Goal: Task Accomplishment & Management: Use online tool/utility

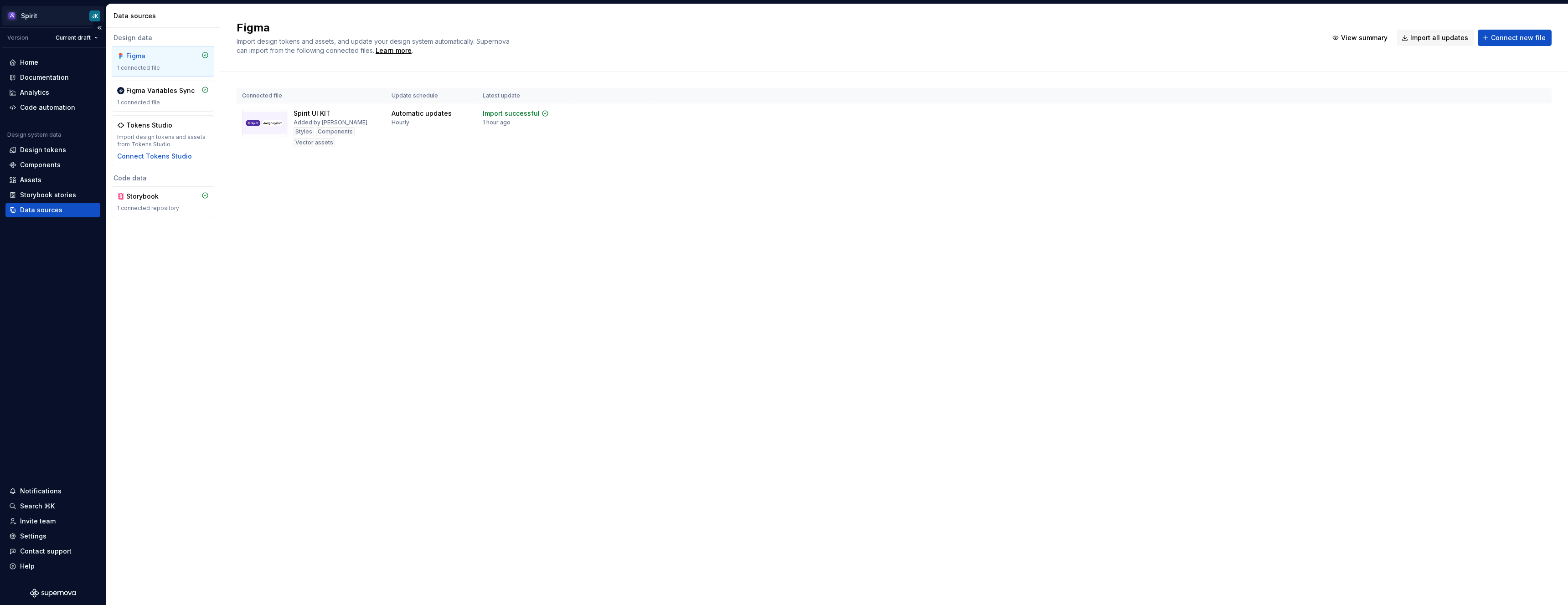
click at [31, 13] on html "Spirit JK Version Current draft Home Documentation Analytics Code automation De…" at bounding box center [784, 302] width 1568 height 605
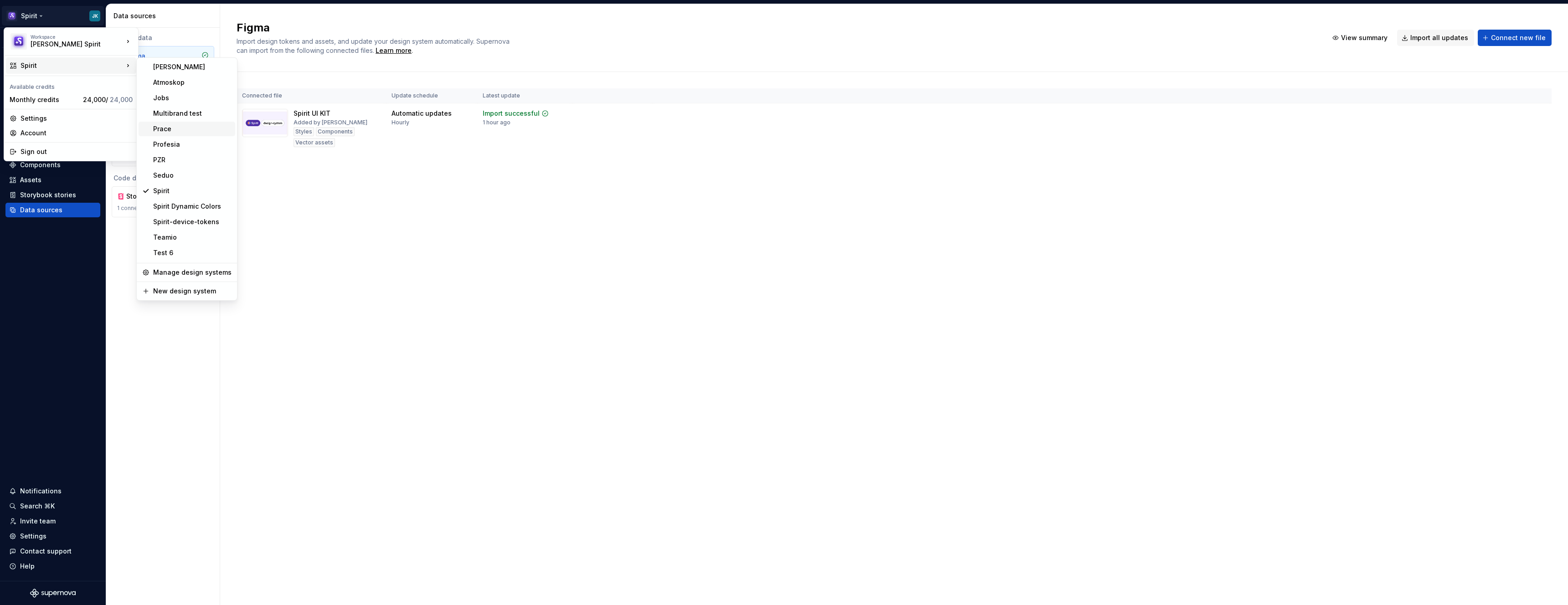
click at [179, 124] on div "Prace" at bounding box center [192, 128] width 79 height 9
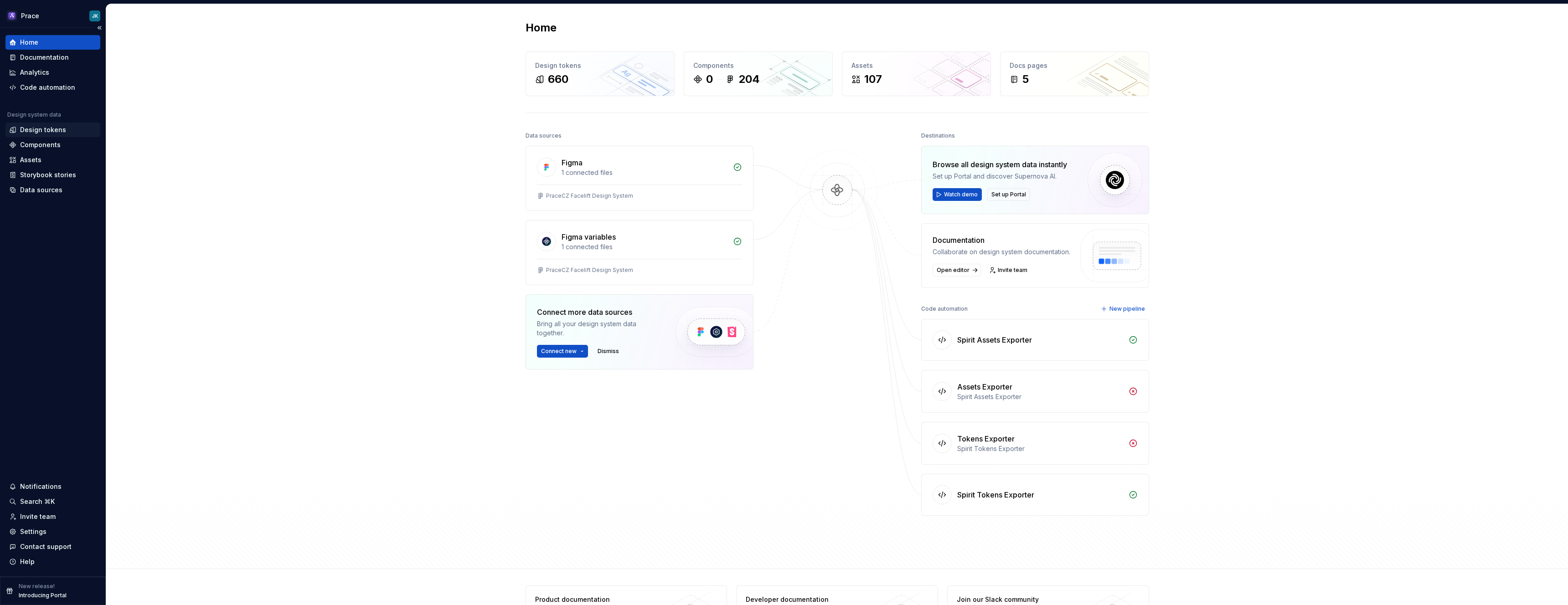
click at [57, 123] on div "Design tokens" at bounding box center [53, 130] width 95 height 15
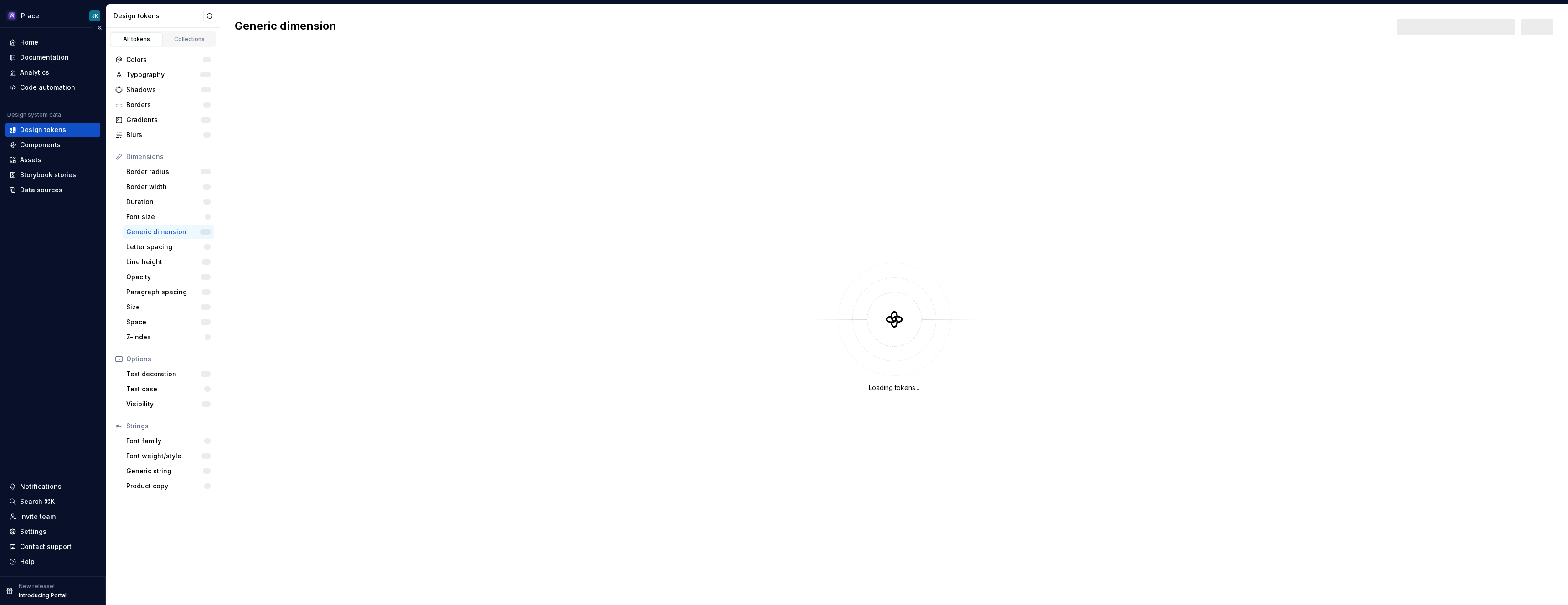
click at [59, 96] on div "Home Documentation Analytics Code automation Design system data Design tokens C…" at bounding box center [53, 116] width 95 height 163
click at [62, 89] on div "Code automation" at bounding box center [47, 87] width 55 height 9
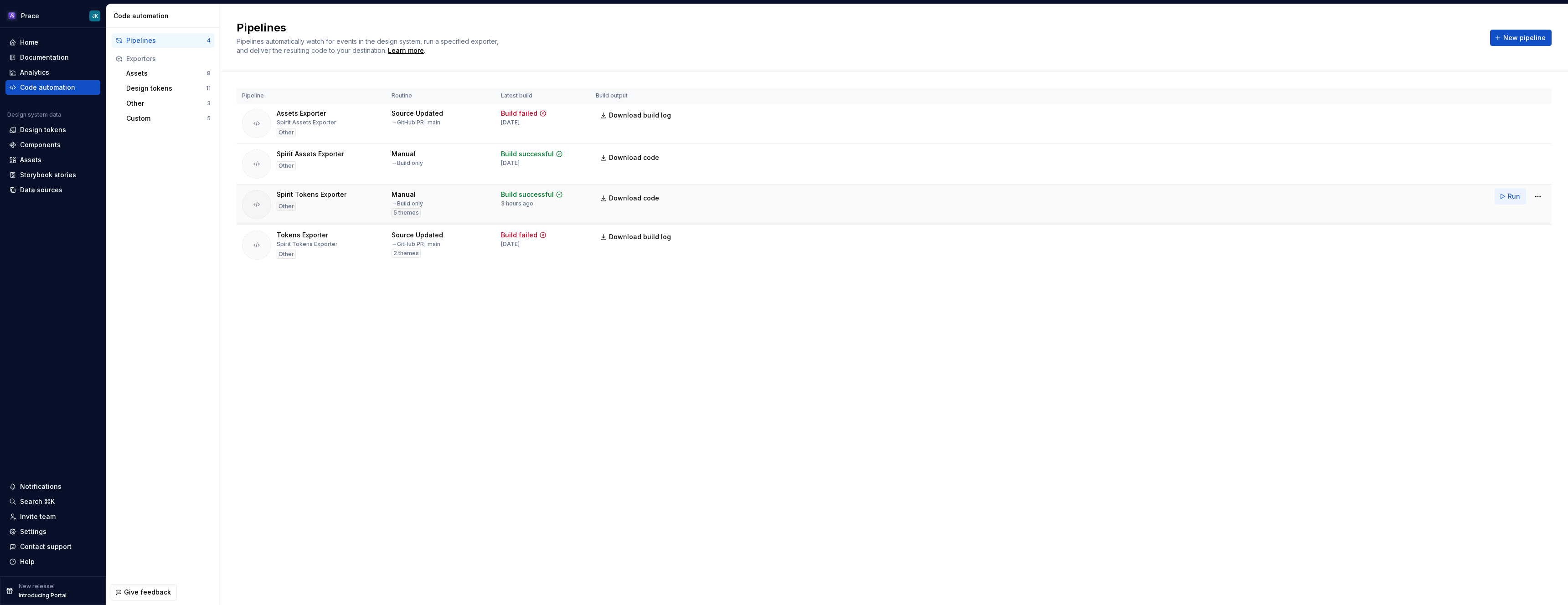
click at [1511, 195] on span "Run" at bounding box center [1514, 196] width 12 height 9
click at [635, 198] on span "Download code" at bounding box center [634, 198] width 50 height 9
click at [606, 398] on div "Pipelines Pipelines automatically watch for events in the design system, run a …" at bounding box center [894, 305] width 1348 height 601
